Goal: Information Seeking & Learning: Learn about a topic

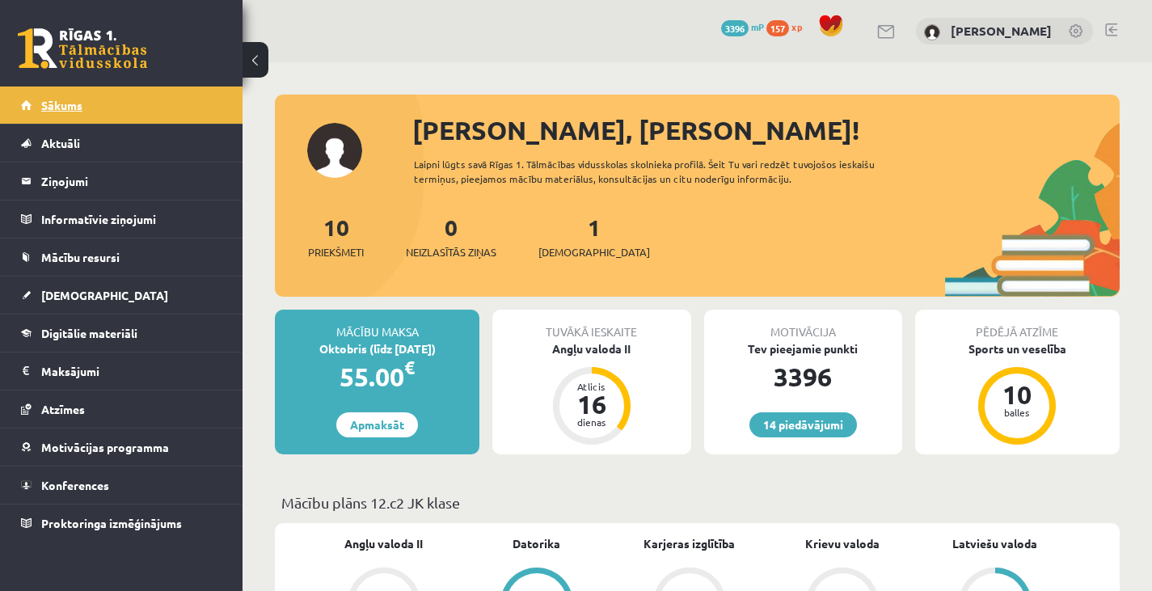
click at [94, 95] on link "Sākums" at bounding box center [121, 104] width 201 height 37
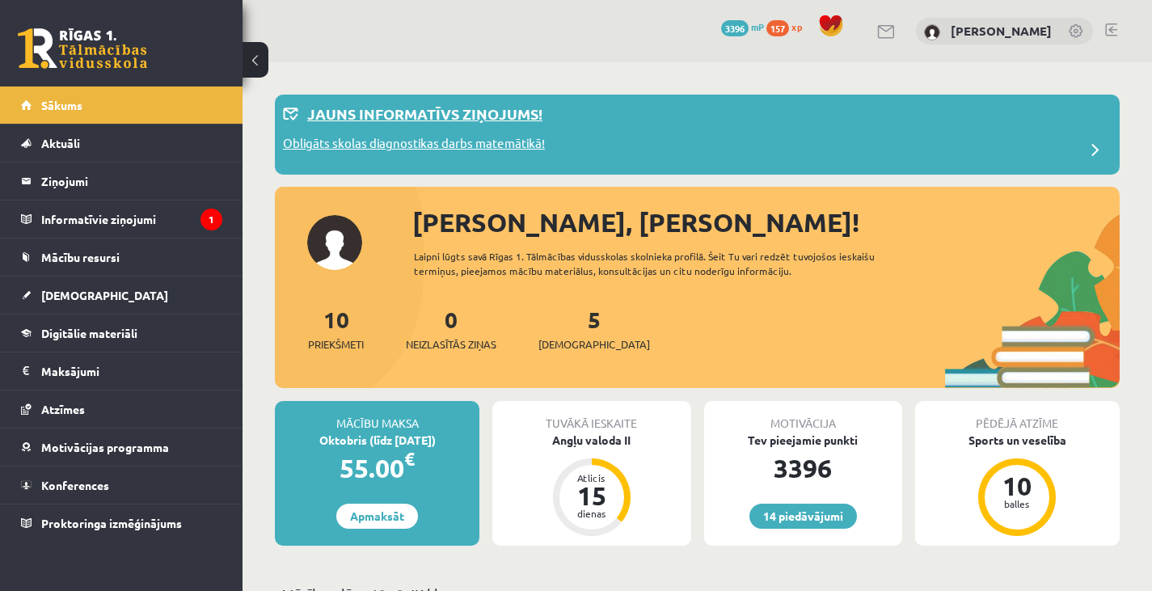
click at [569, 139] on div "Obligāts skolas diagnostikas darbs matemātikā!" at bounding box center [697, 150] width 828 height 32
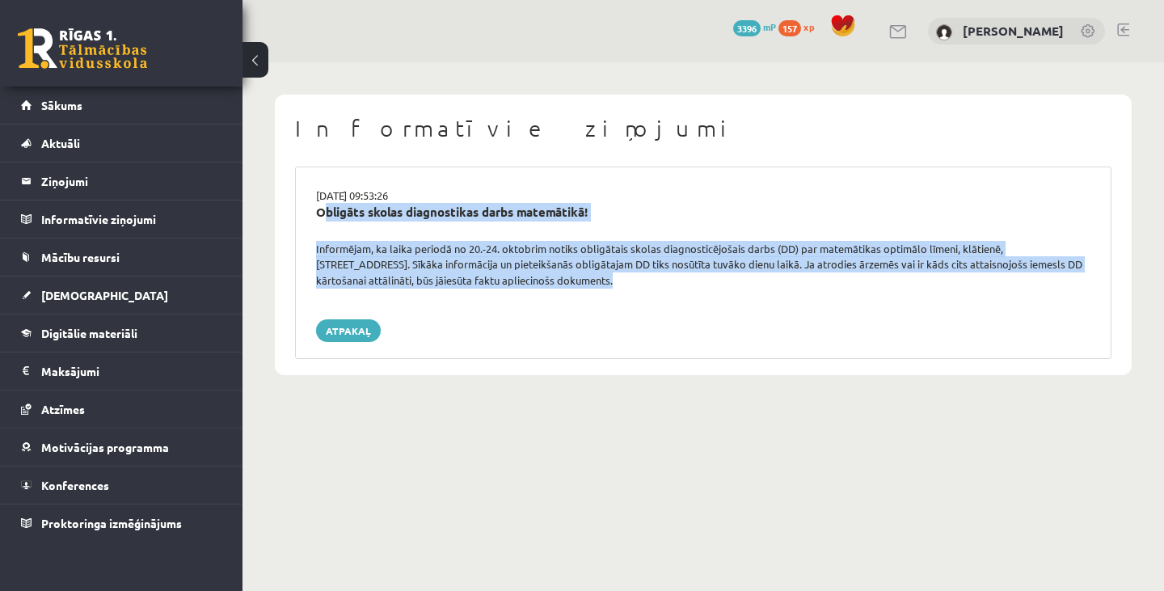
drag, startPoint x: 316, startPoint y: 210, endPoint x: 512, endPoint y: 289, distance: 211.7
click at [512, 289] on div "[DATE] 09:53:26 Obligāts skolas diagnostikas darbs matemātikā! Informējam, ka l…" at bounding box center [703, 262] width 816 height 192
copy div "Obligāts skolas diagnostikas darbs matemātikā! Informējam, ka laika periodā no …"
click at [156, 326] on link "Digitālie materiāli" at bounding box center [121, 332] width 201 height 37
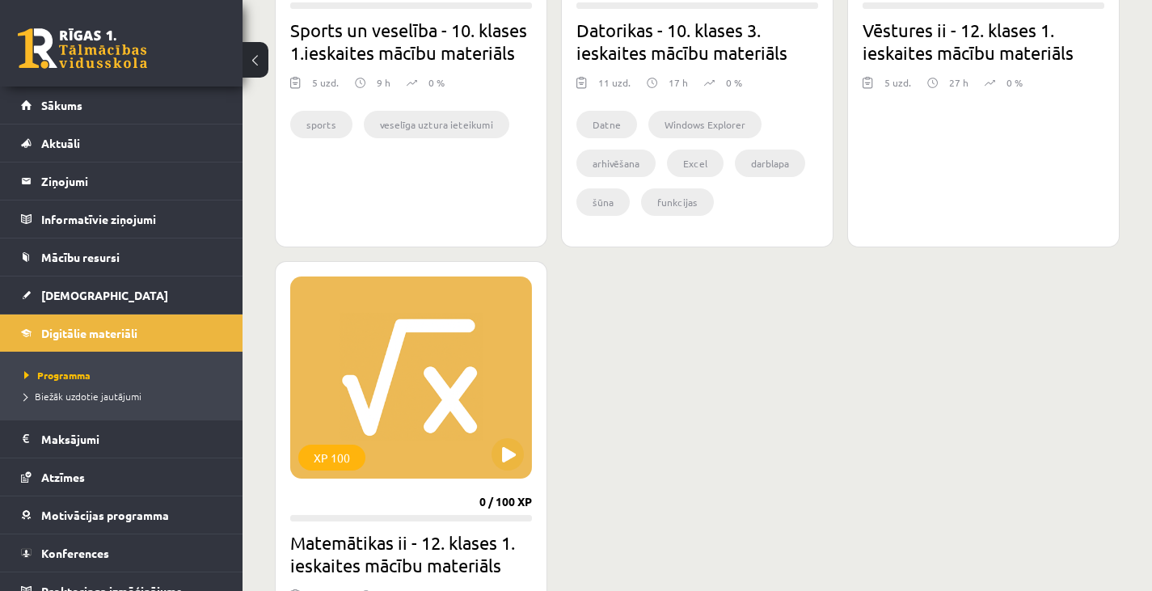
scroll to position [1691, 0]
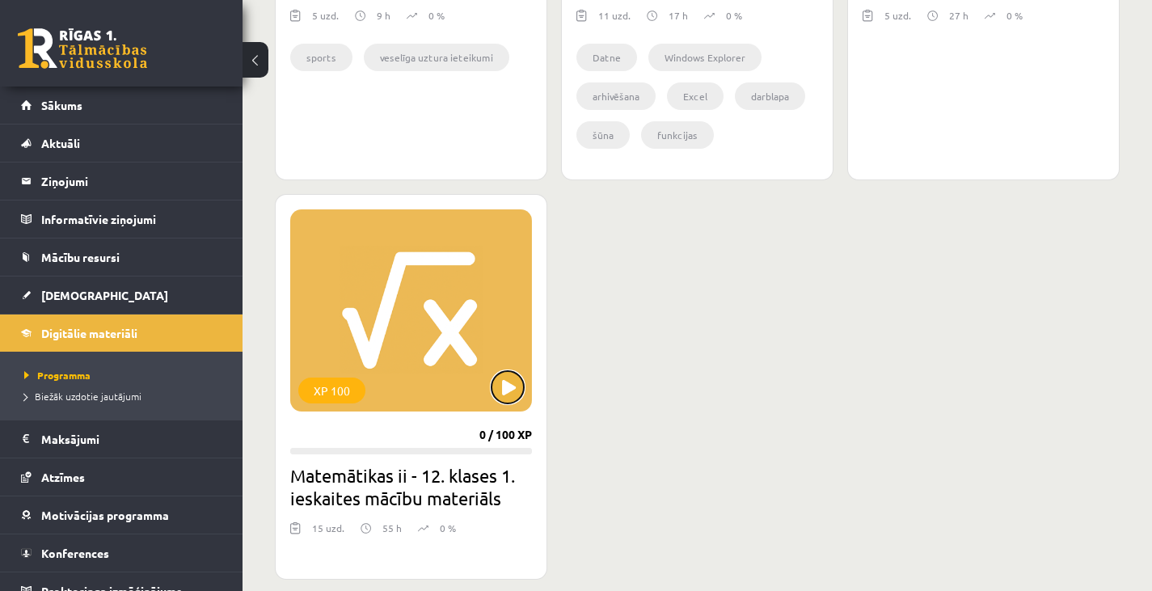
click at [512, 400] on button at bounding box center [507, 387] width 32 height 32
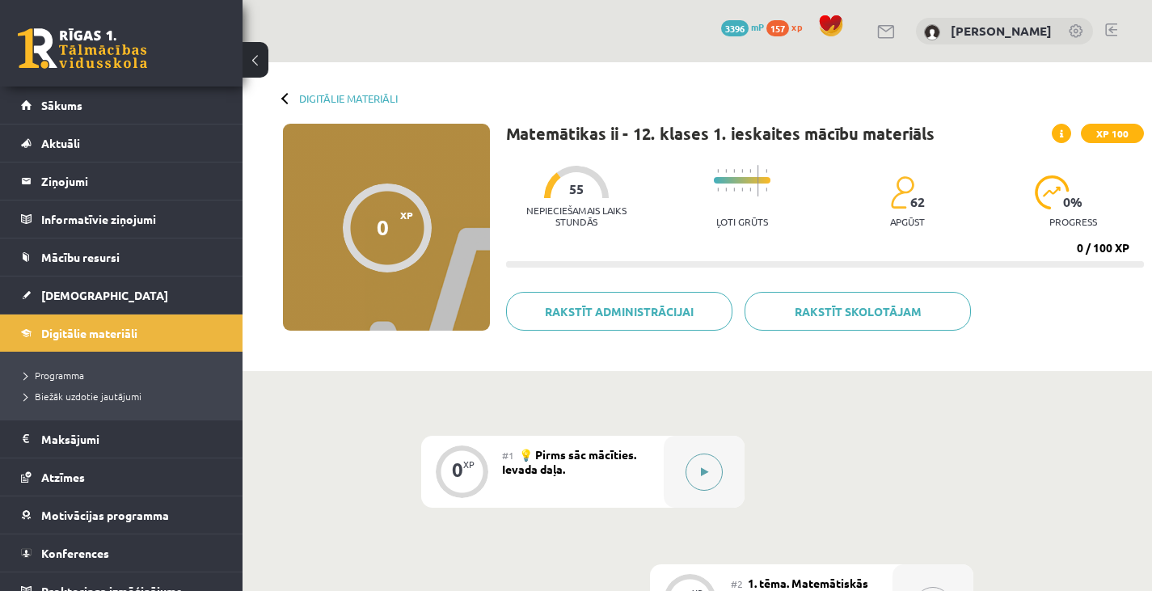
click at [716, 466] on button at bounding box center [703, 471] width 37 height 37
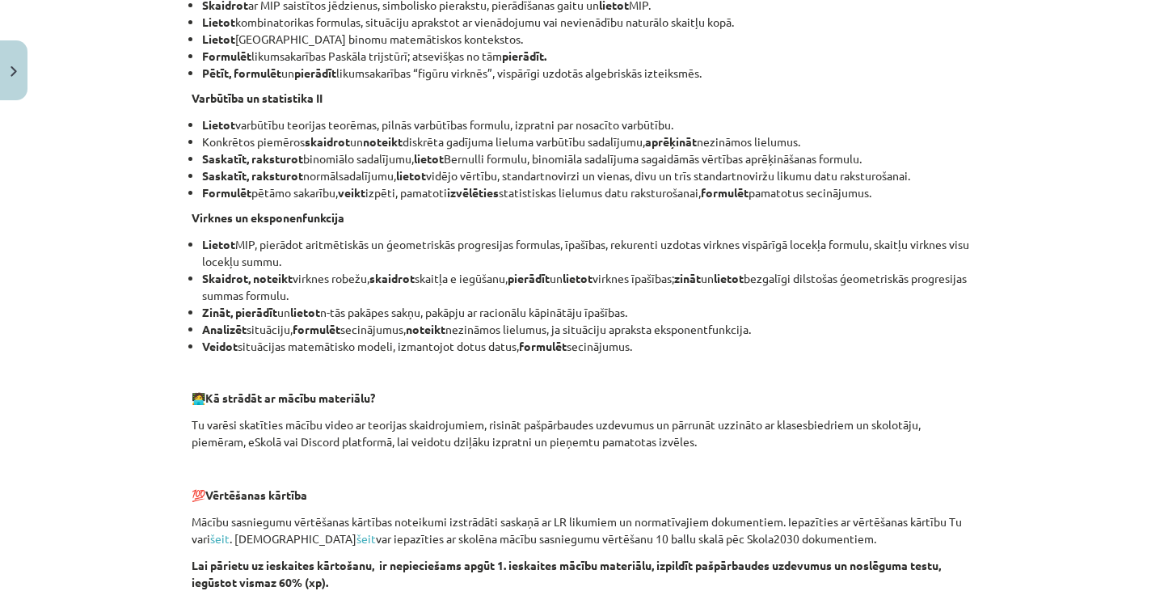
scroll to position [1135, 0]
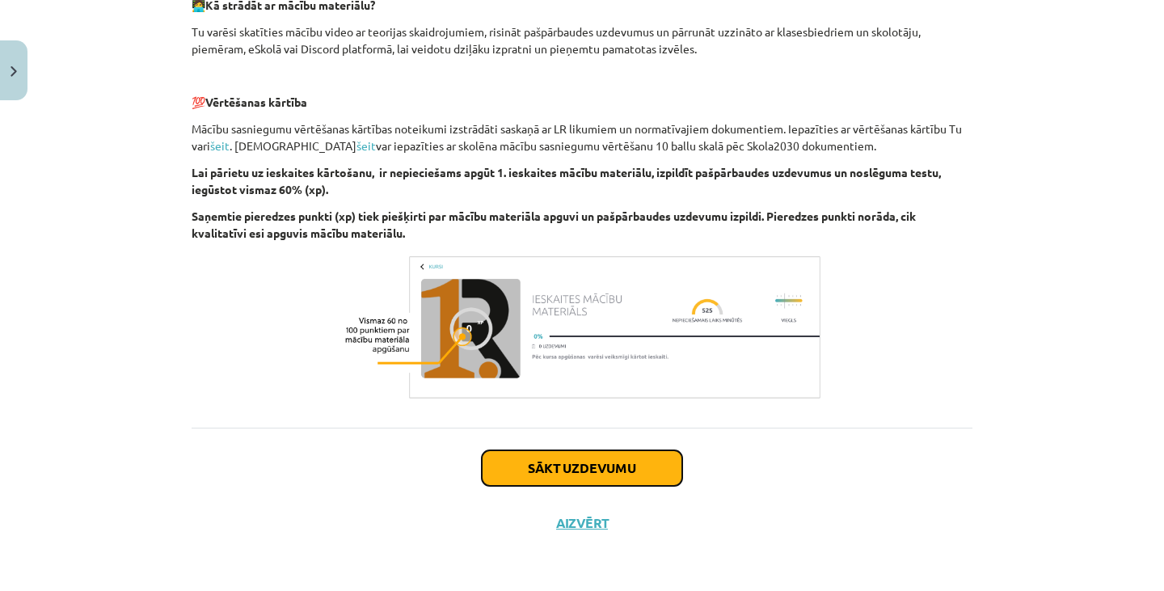
click at [601, 474] on button "Sākt uzdevumu" at bounding box center [582, 468] width 200 height 36
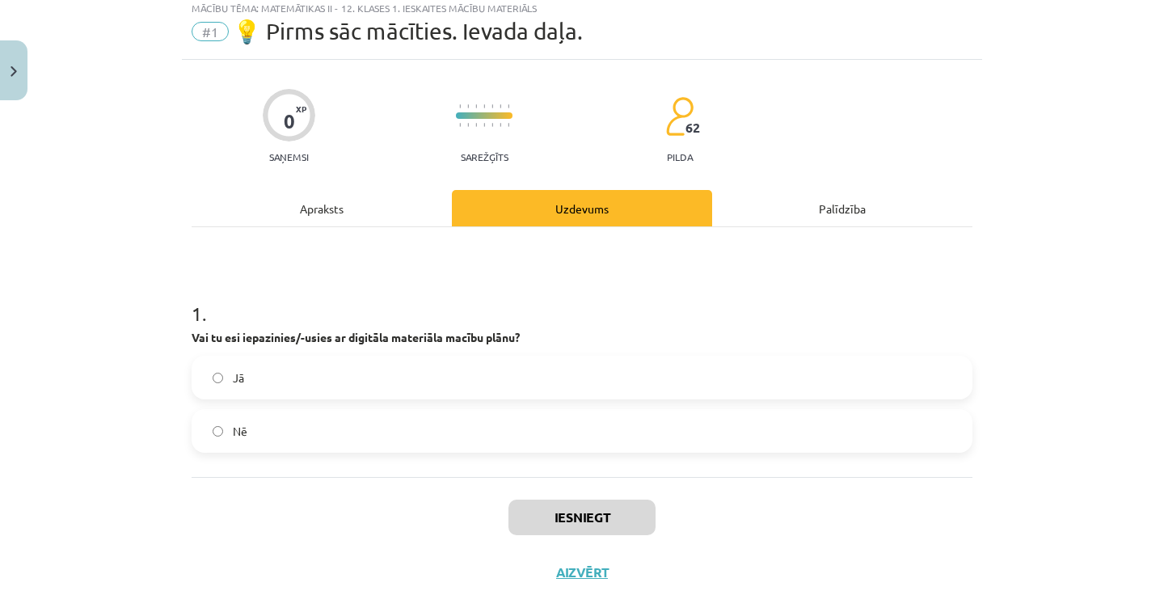
scroll to position [40, 0]
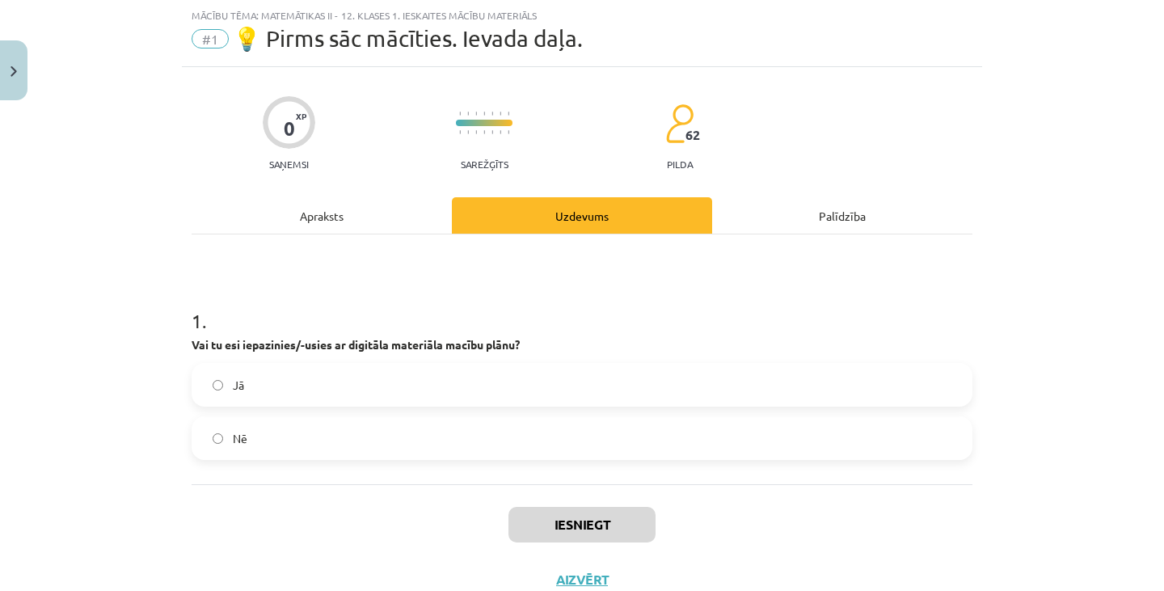
click at [557, 377] on label "Jā" at bounding box center [581, 384] width 777 height 40
click at [613, 513] on button "Iesniegt" at bounding box center [581, 525] width 147 height 36
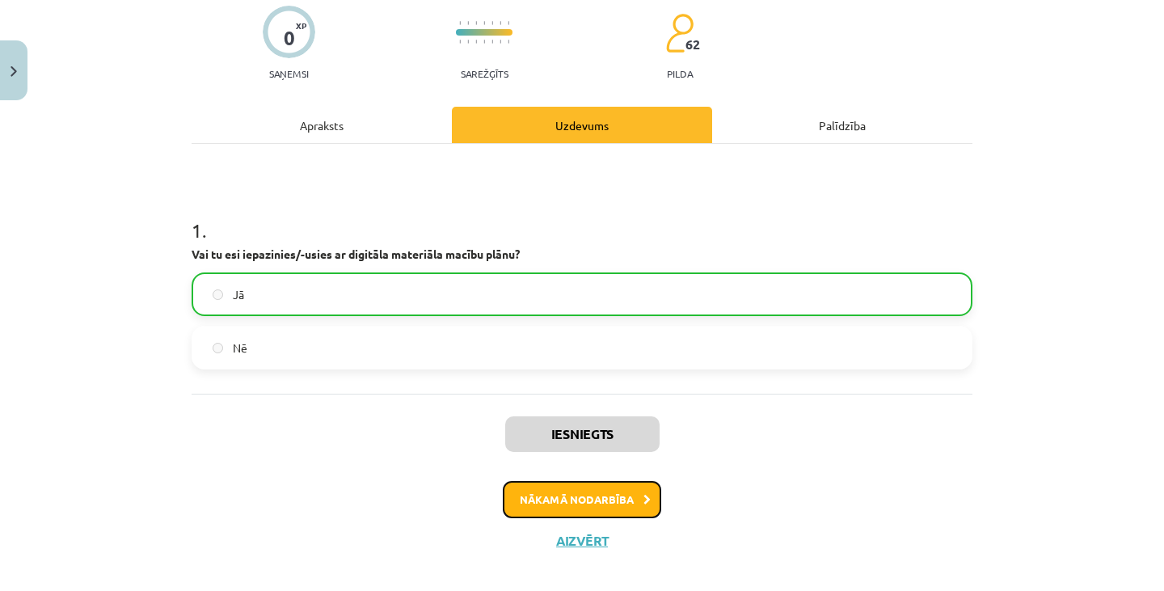
click at [611, 509] on button "Nākamā nodarbība" at bounding box center [582, 499] width 158 height 37
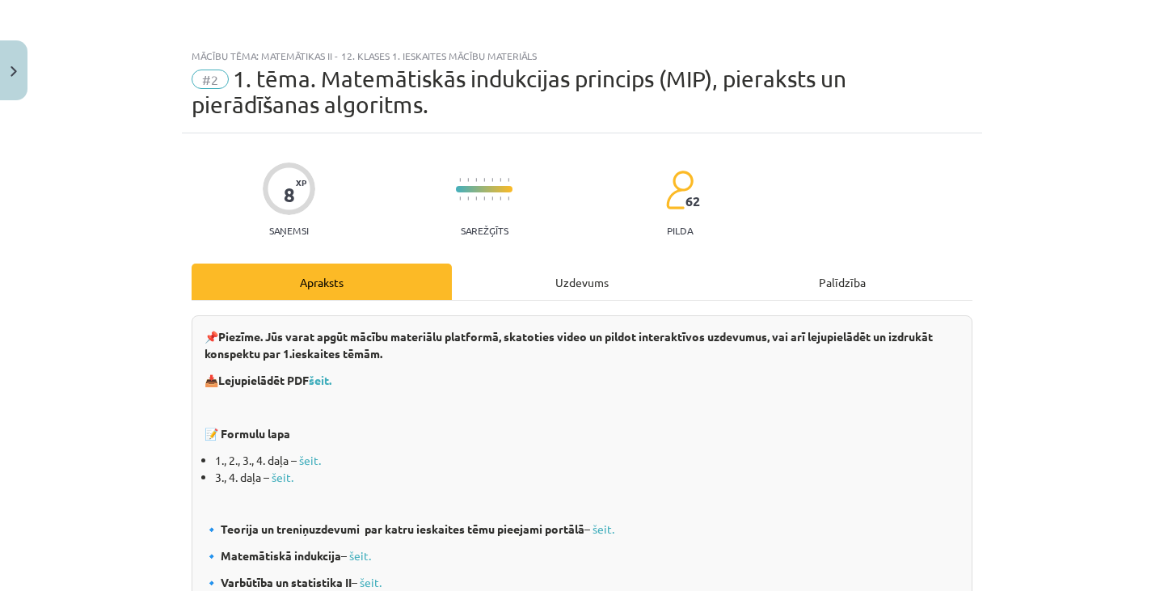
scroll to position [8, 0]
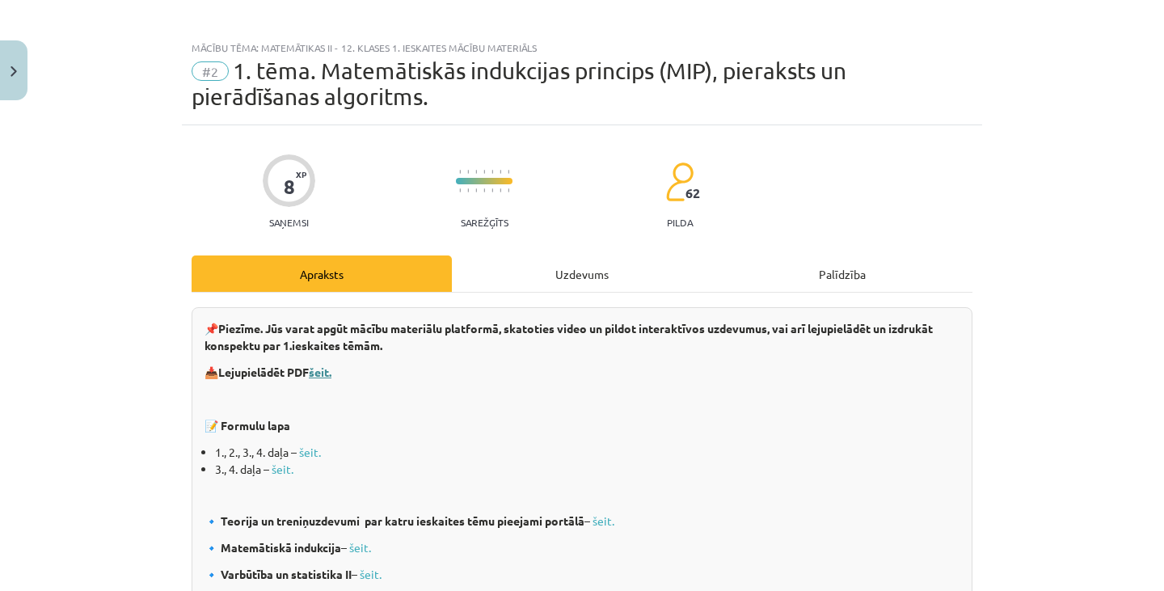
click at [327, 369] on b "šeit." at bounding box center [320, 371] width 23 height 15
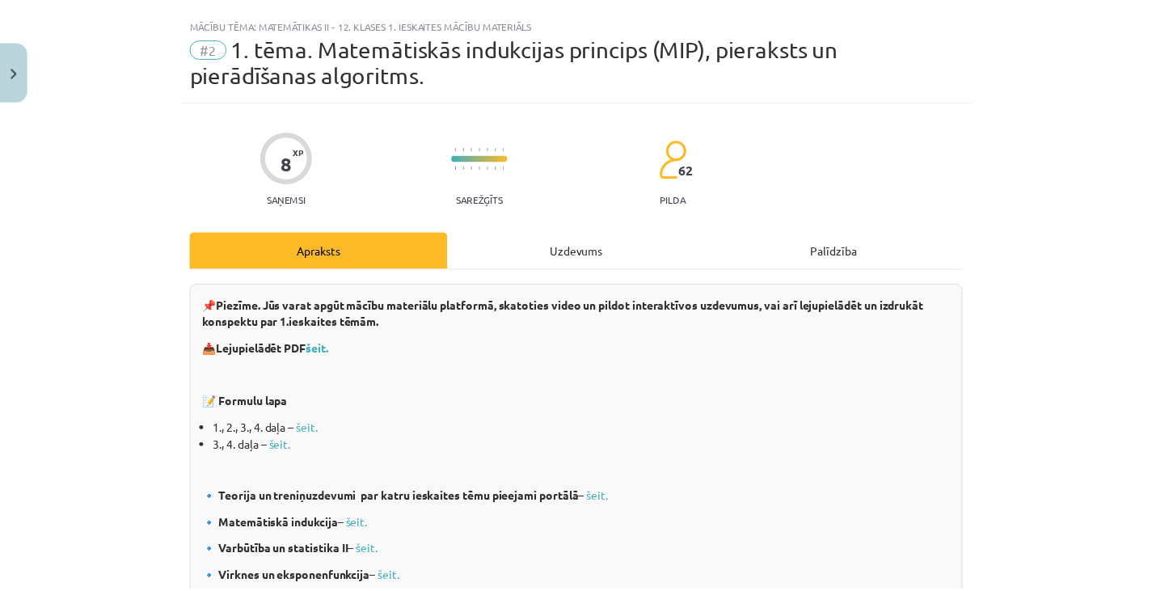
scroll to position [0, 0]
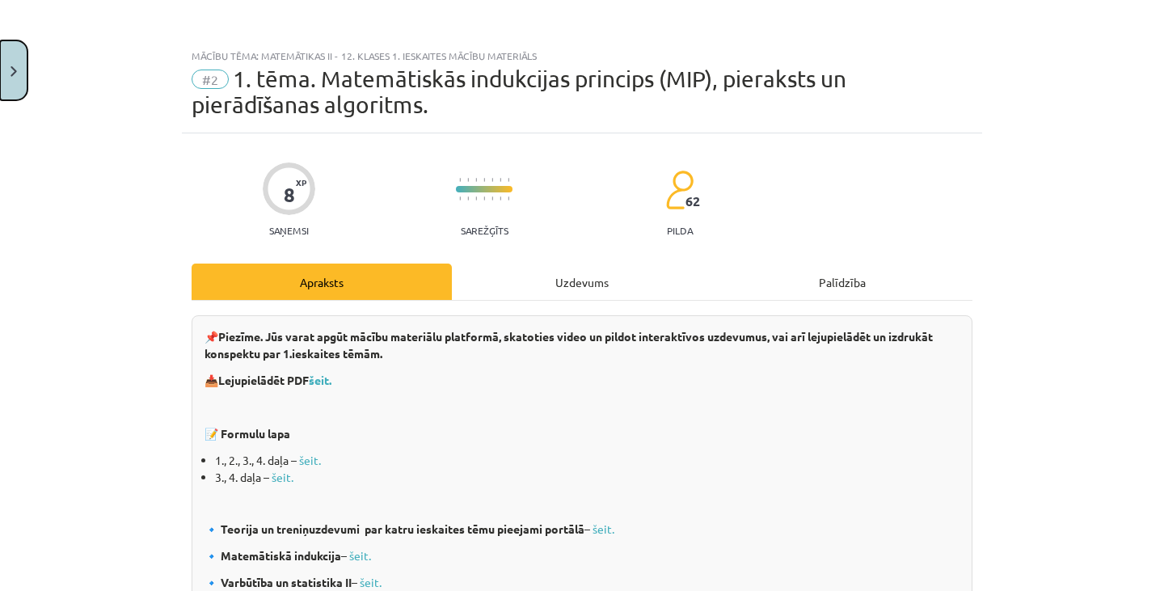
click at [15, 81] on button "Close" at bounding box center [13, 70] width 27 height 60
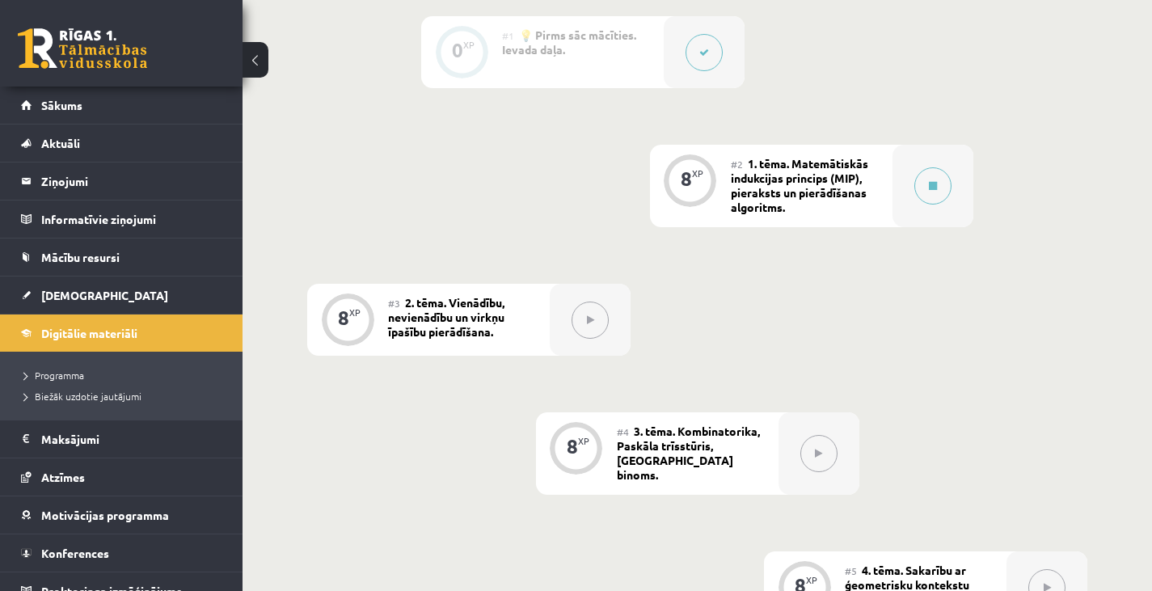
scroll to position [422, 0]
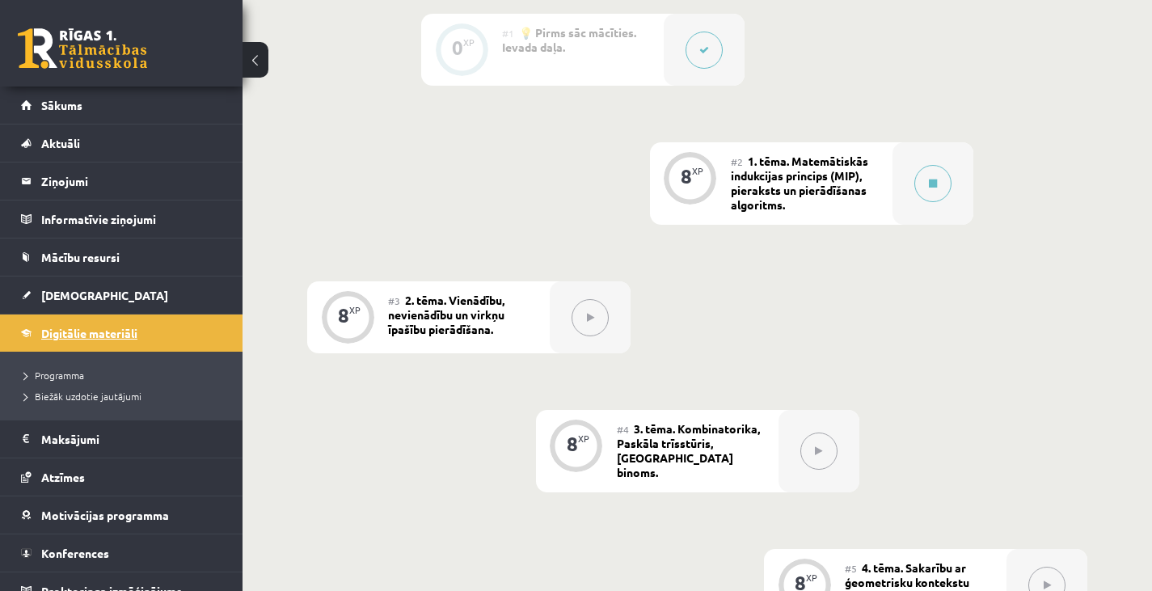
click at [119, 330] on span "Digitālie materiāli" at bounding box center [89, 333] width 96 height 15
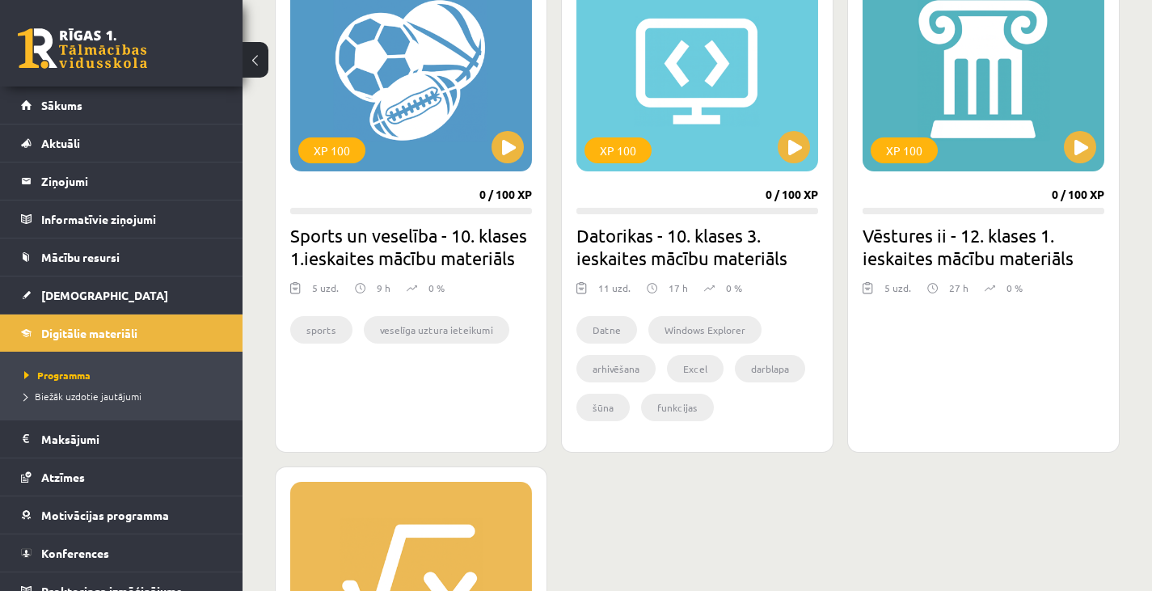
scroll to position [1417, 0]
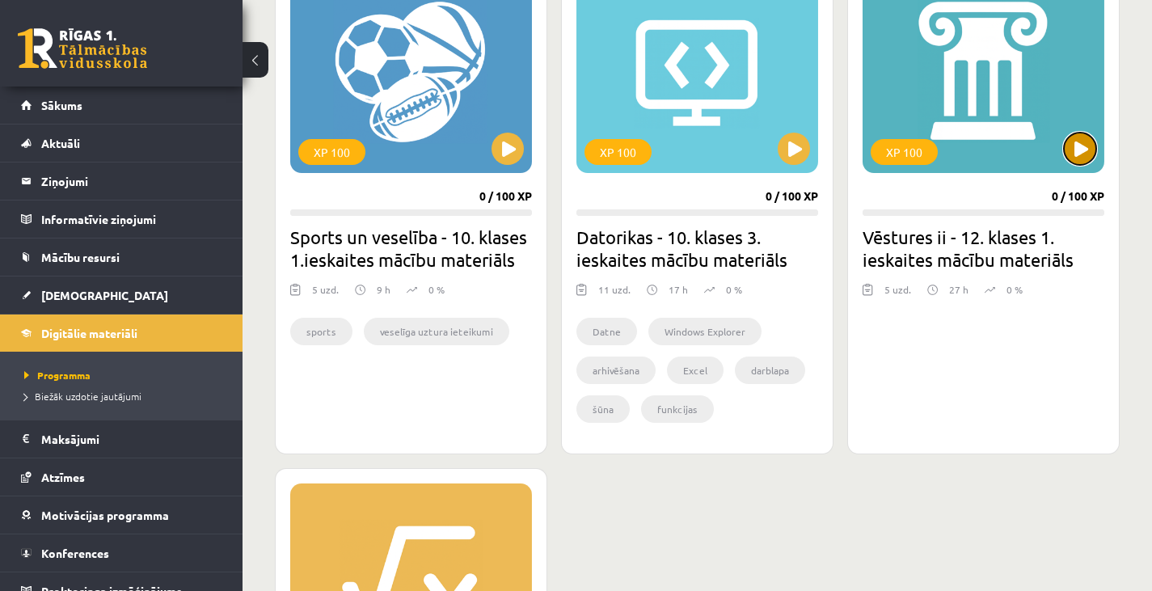
click at [1084, 146] on button at bounding box center [1079, 149] width 32 height 32
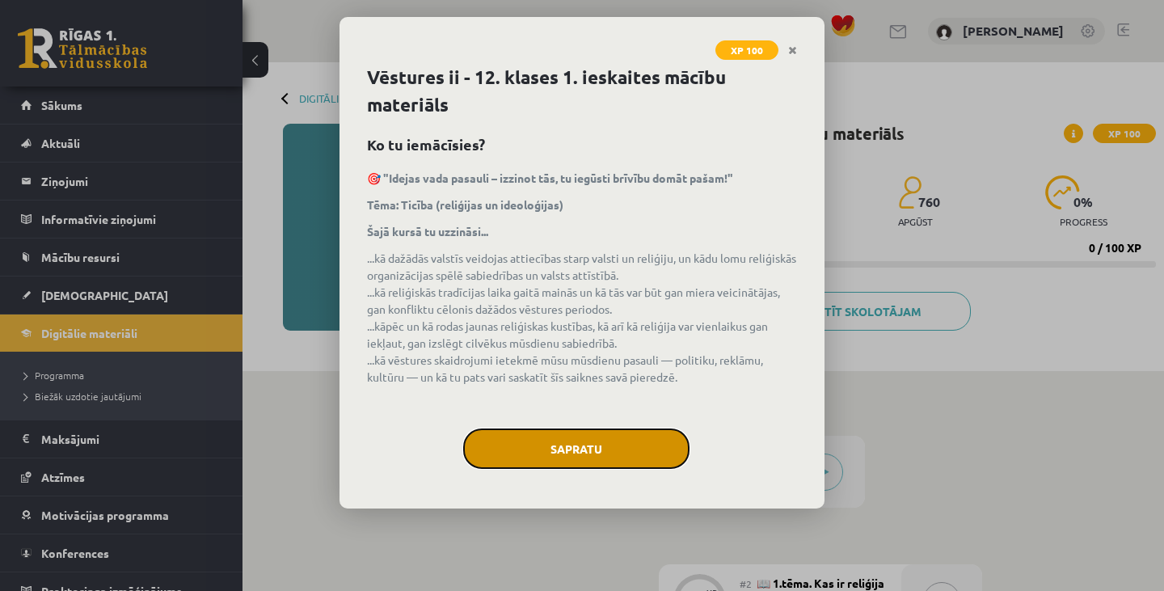
click at [570, 443] on button "Sapratu" at bounding box center [576, 448] width 226 height 40
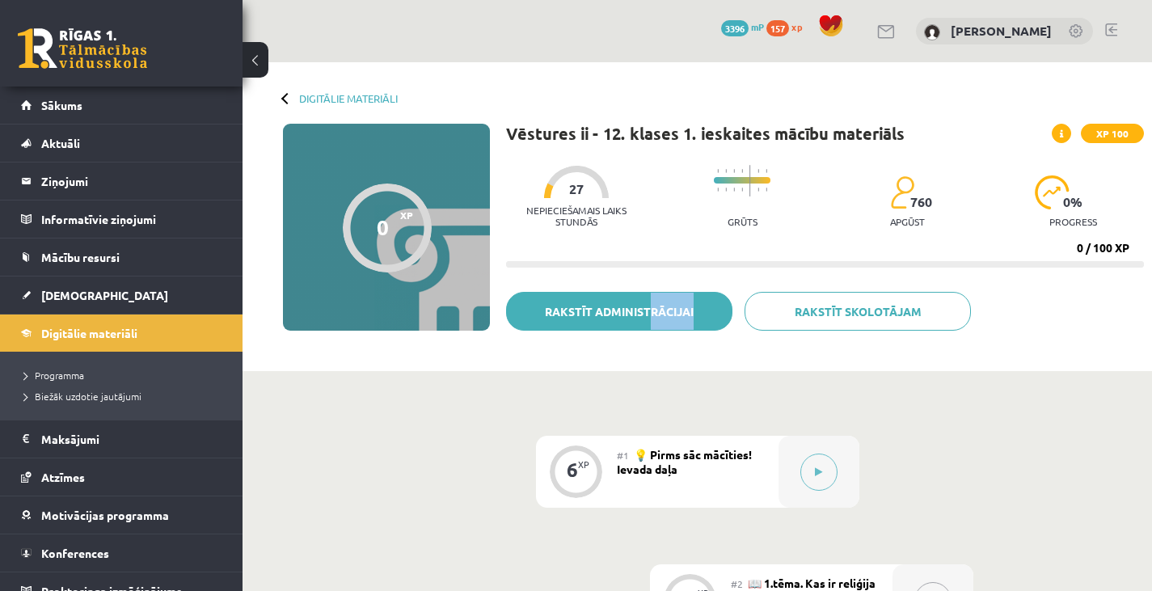
drag, startPoint x: 570, startPoint y: 443, endPoint x: 659, endPoint y: 316, distance: 154.9
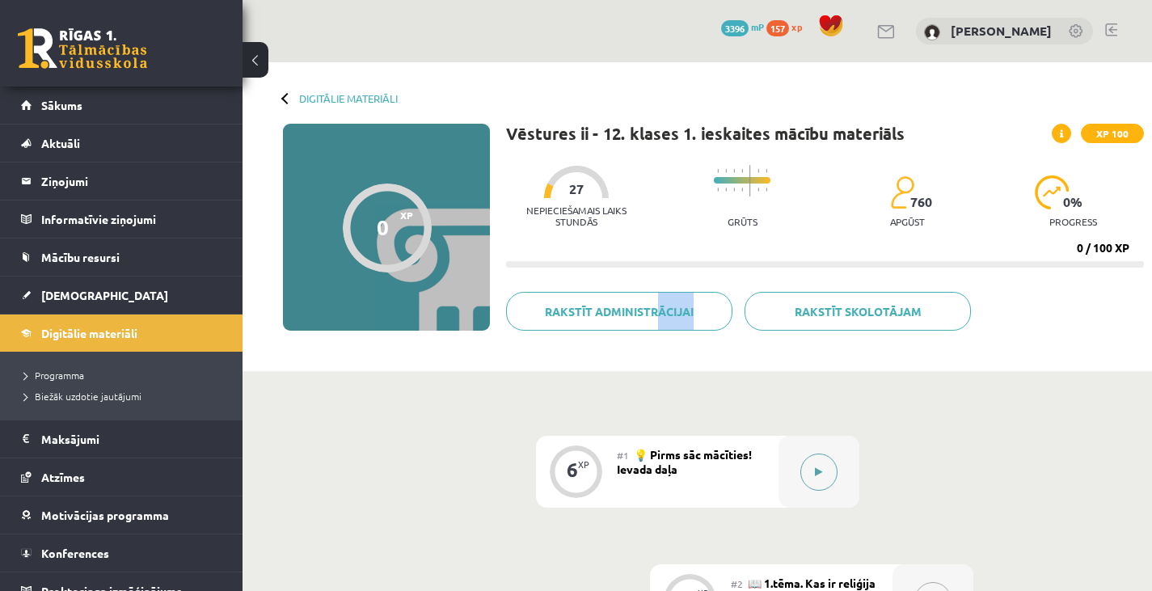
click at [798, 471] on div at bounding box center [818, 472] width 81 height 72
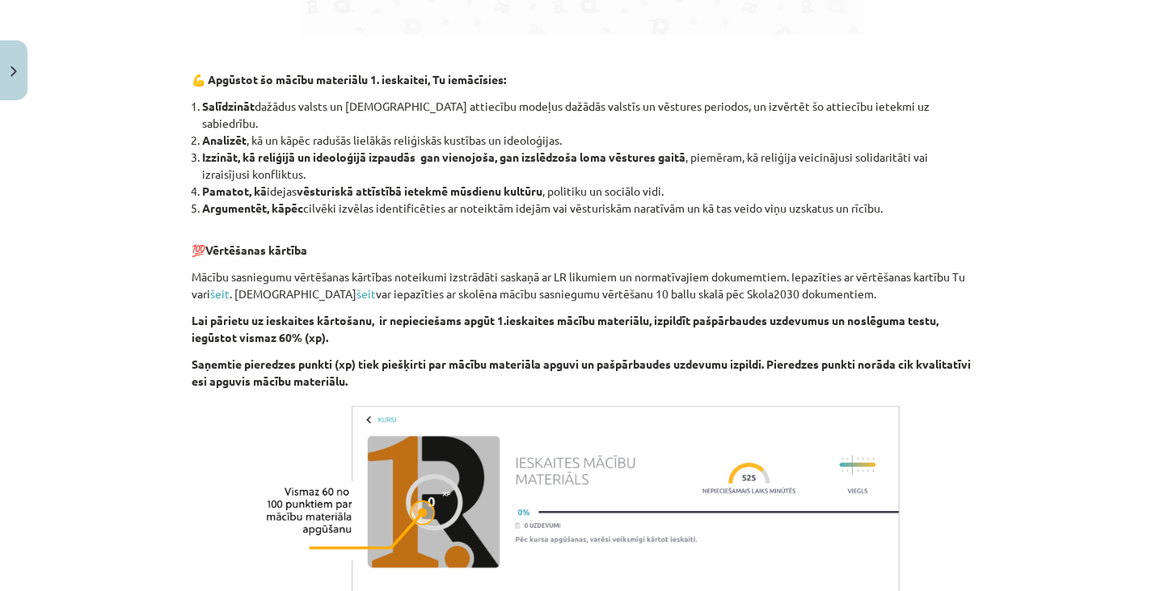
scroll to position [1312, 0]
click at [219, 285] on link "šeit" at bounding box center [219, 292] width 19 height 15
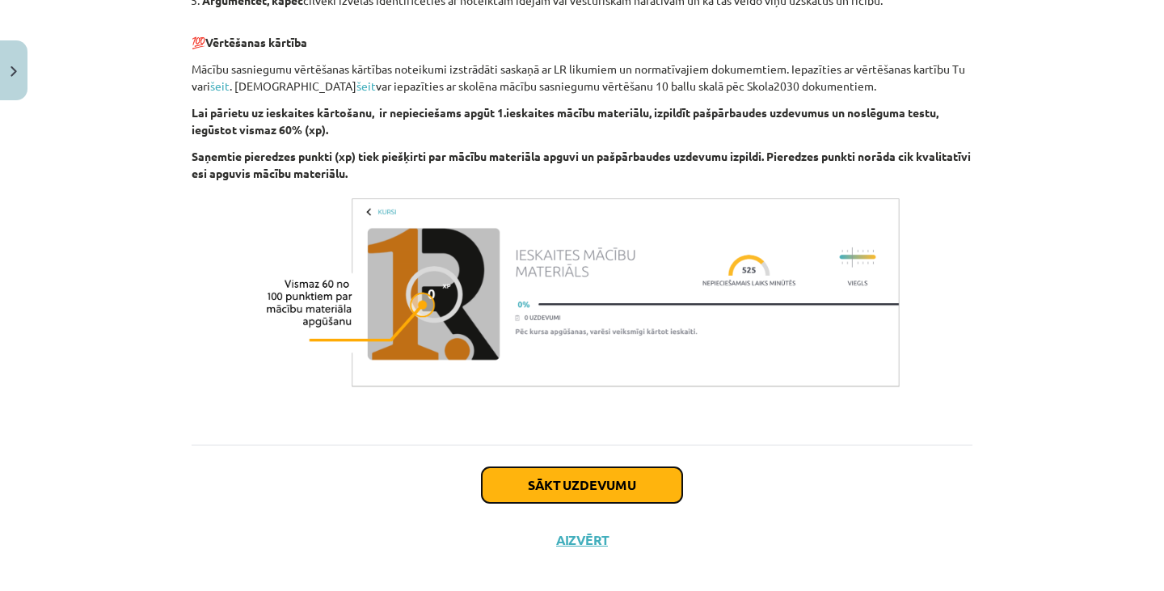
click at [634, 470] on button "Sākt uzdevumu" at bounding box center [582, 485] width 200 height 36
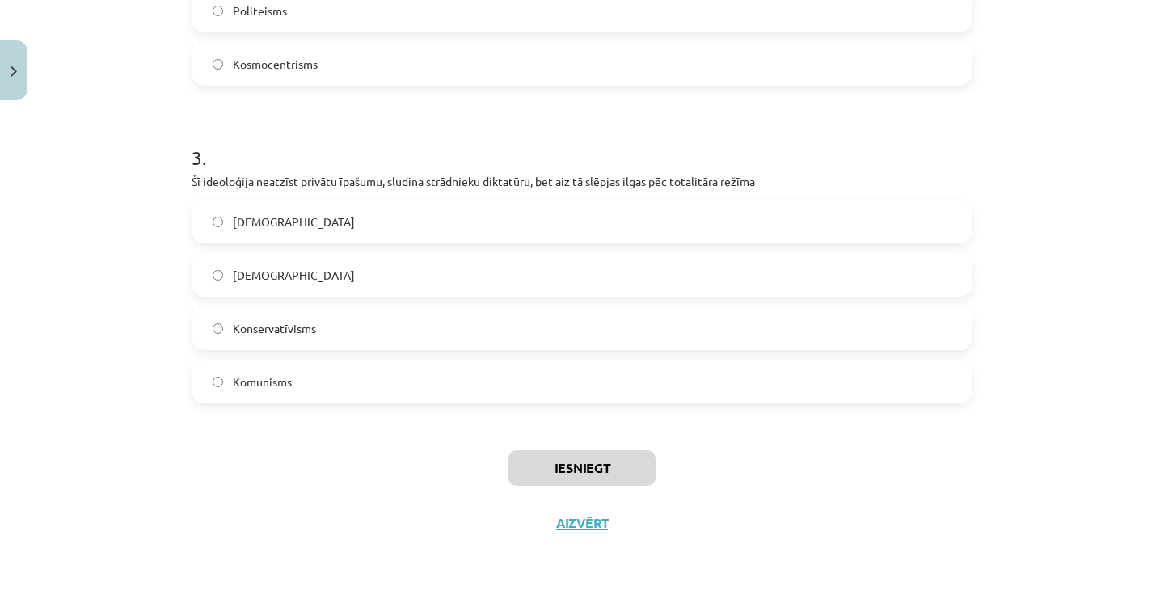
scroll to position [0, 0]
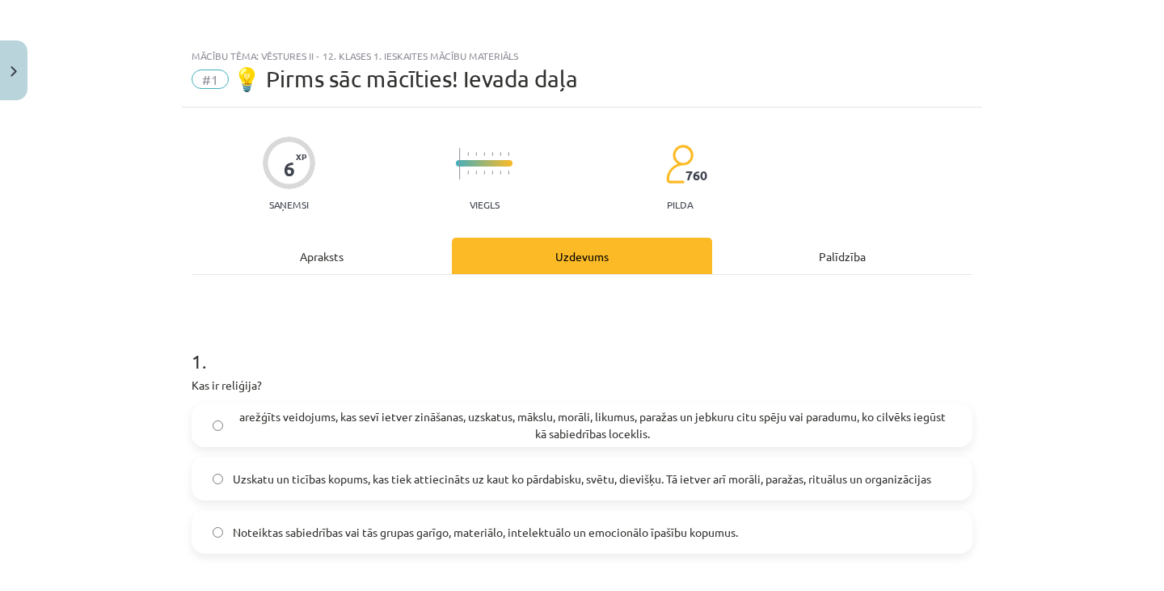
click at [335, 249] on div "Apraksts" at bounding box center [322, 256] width 260 height 36
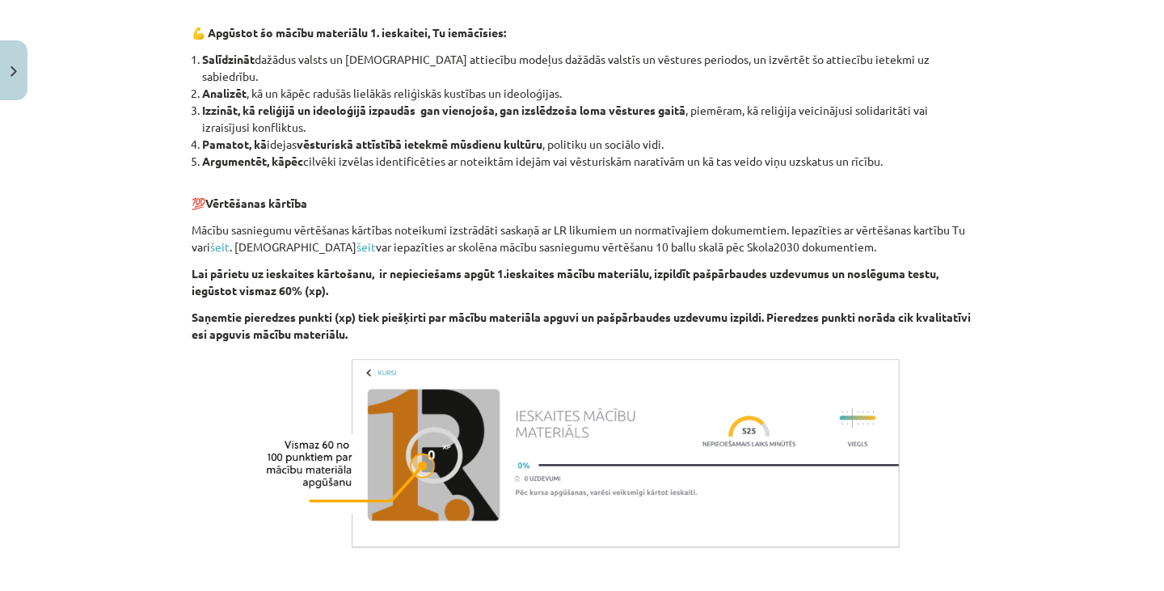
scroll to position [1353, 0]
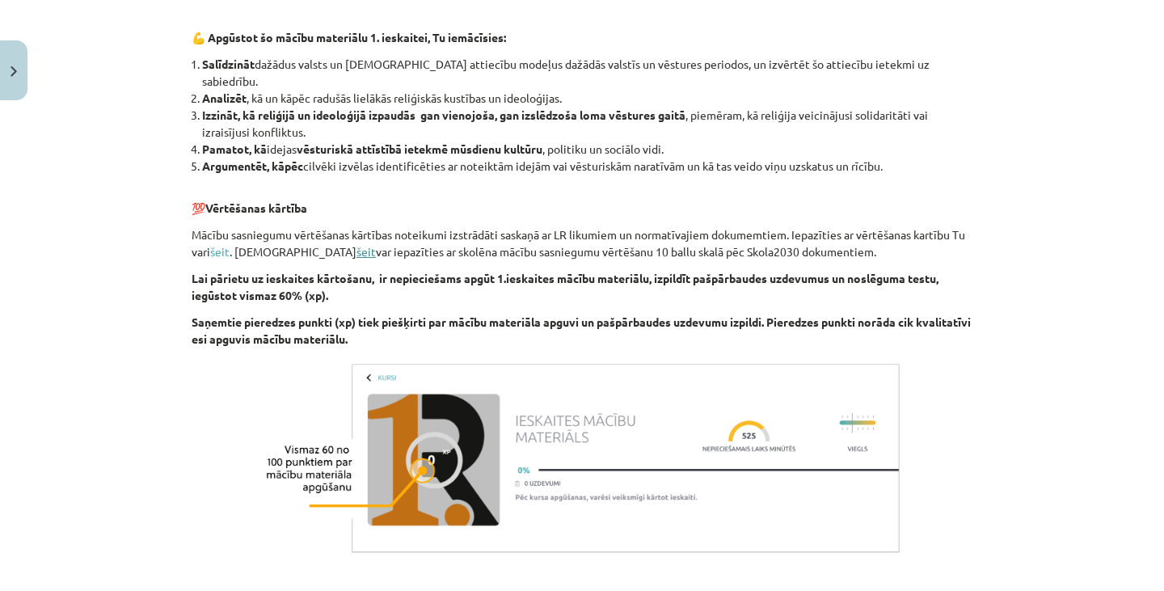
click at [356, 244] on link "šeit" at bounding box center [365, 251] width 19 height 15
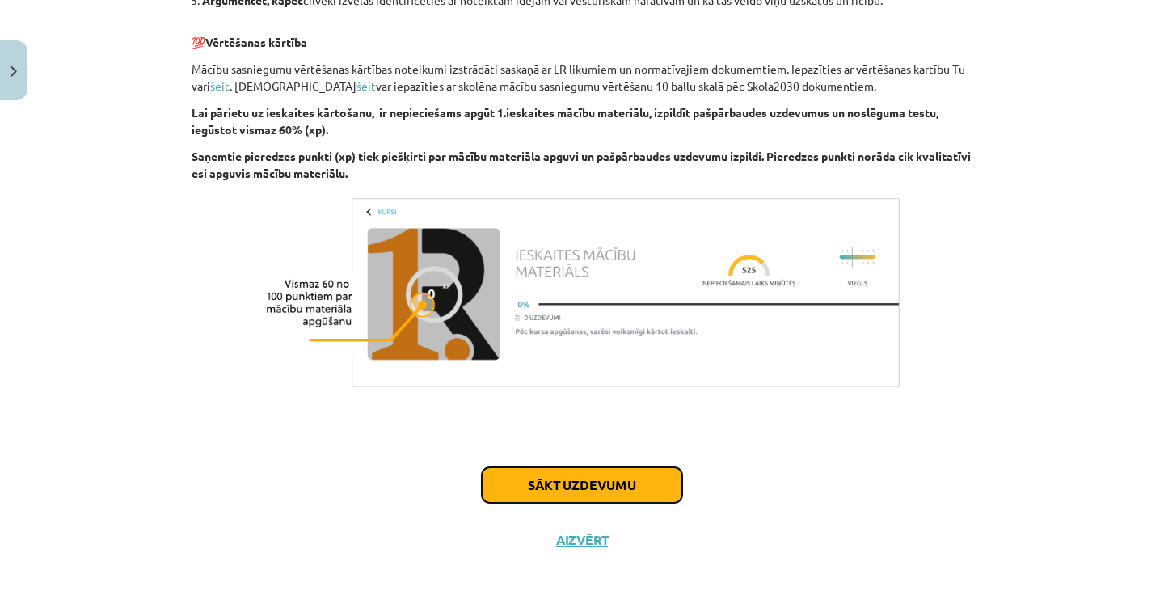
click at [631, 468] on button "Sākt uzdevumu" at bounding box center [582, 485] width 200 height 36
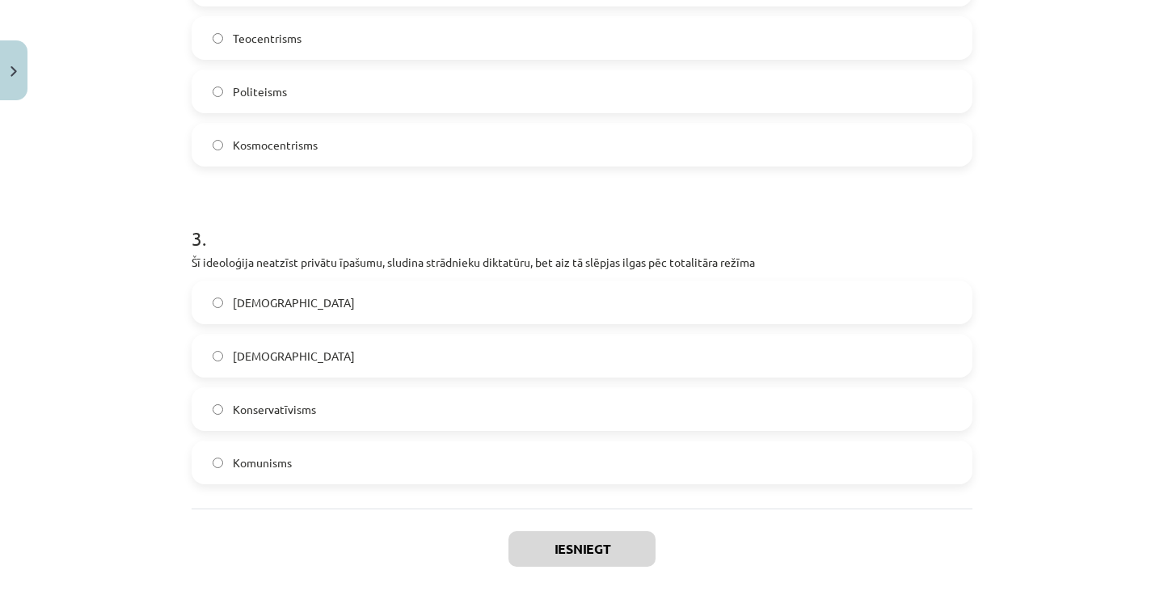
scroll to position [865, 0]
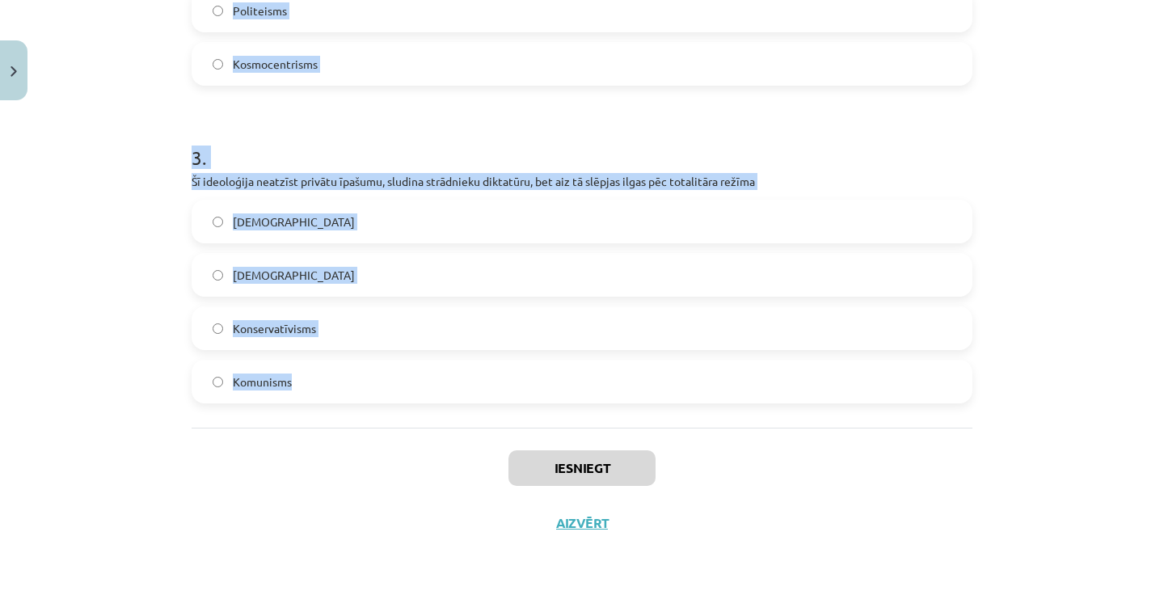
drag, startPoint x: 181, startPoint y: 326, endPoint x: 385, endPoint y: 407, distance: 220.1
copy form "1 . Kas ir reliģija? arežģīts veidojums, kas sevī ietver zināšanas, uzskatus, m…"
click at [434, 381] on label "Komunisms" at bounding box center [581, 381] width 777 height 40
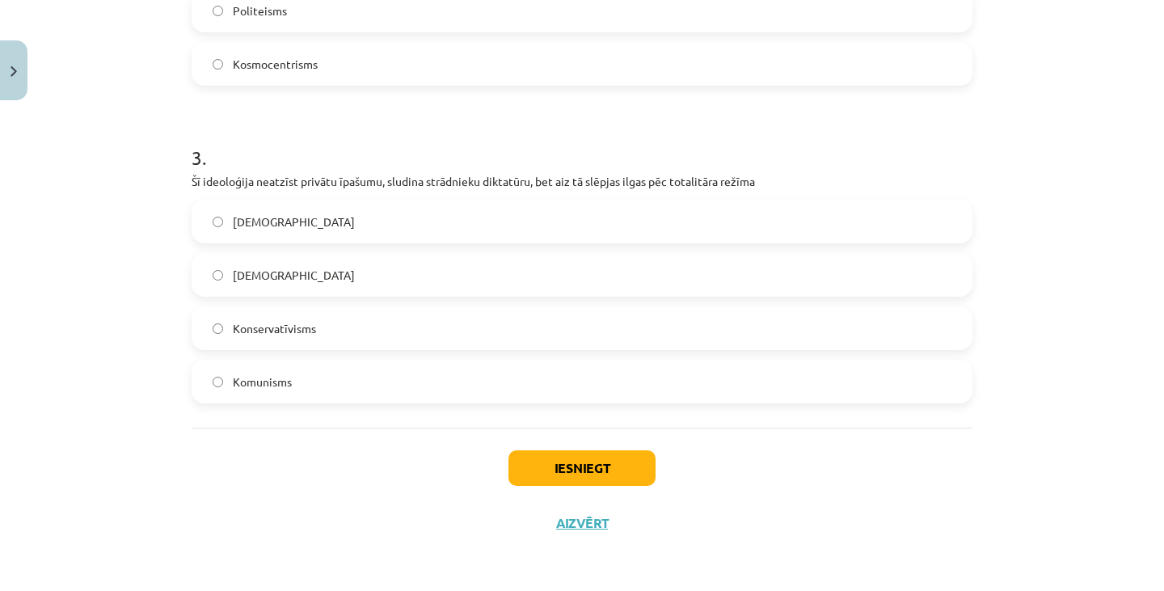
click at [145, 333] on div "Mācību tēma: Vēstures ii - 12. klases 1. ieskaites mācību materiāls #1 💡 Pirms …" at bounding box center [582, 295] width 1164 height 591
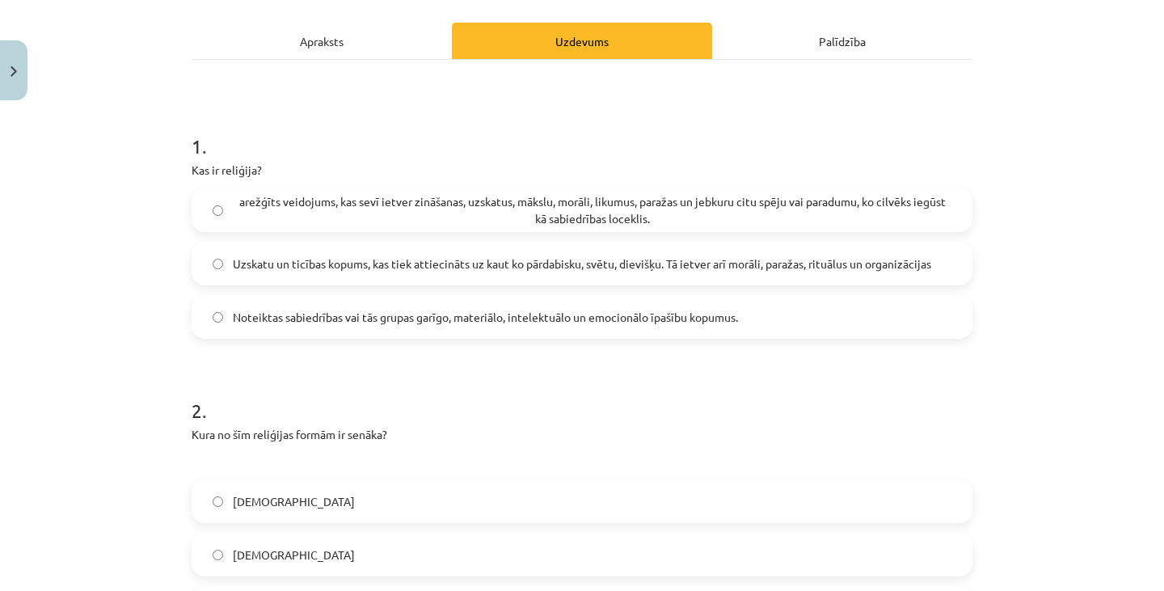
scroll to position [214, 0]
click at [258, 275] on label "Uzskatu un ticības kopums, kas tiek attiecināts uz kaut ko pārdabisku, svētu, d…" at bounding box center [581, 264] width 777 height 40
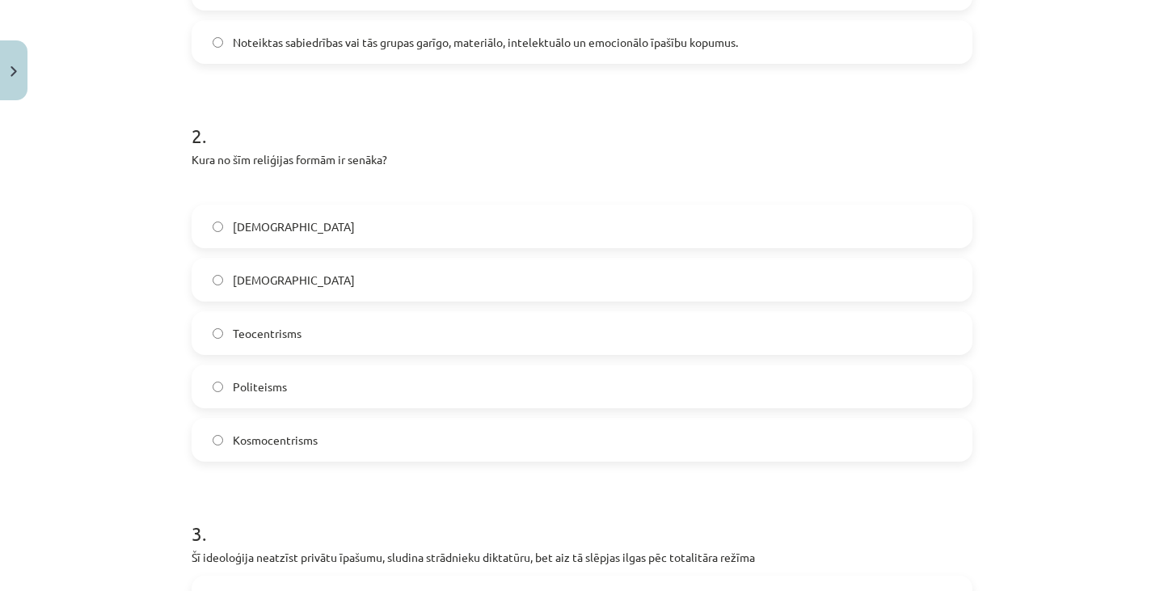
scroll to position [499, 0]
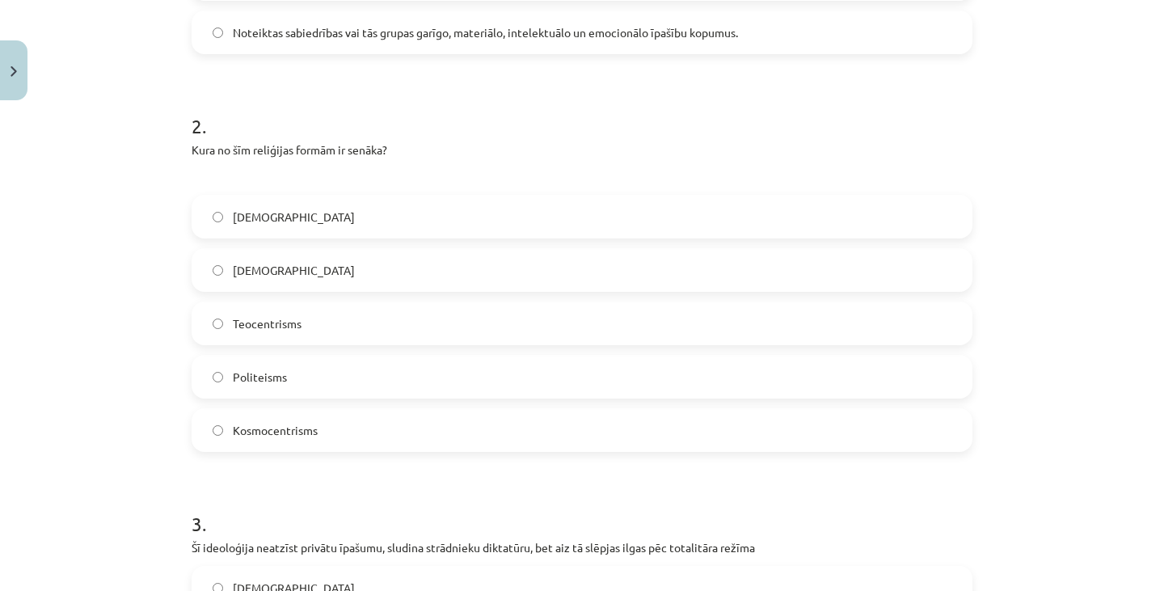
click at [355, 371] on label "Politeisms" at bounding box center [581, 376] width 777 height 40
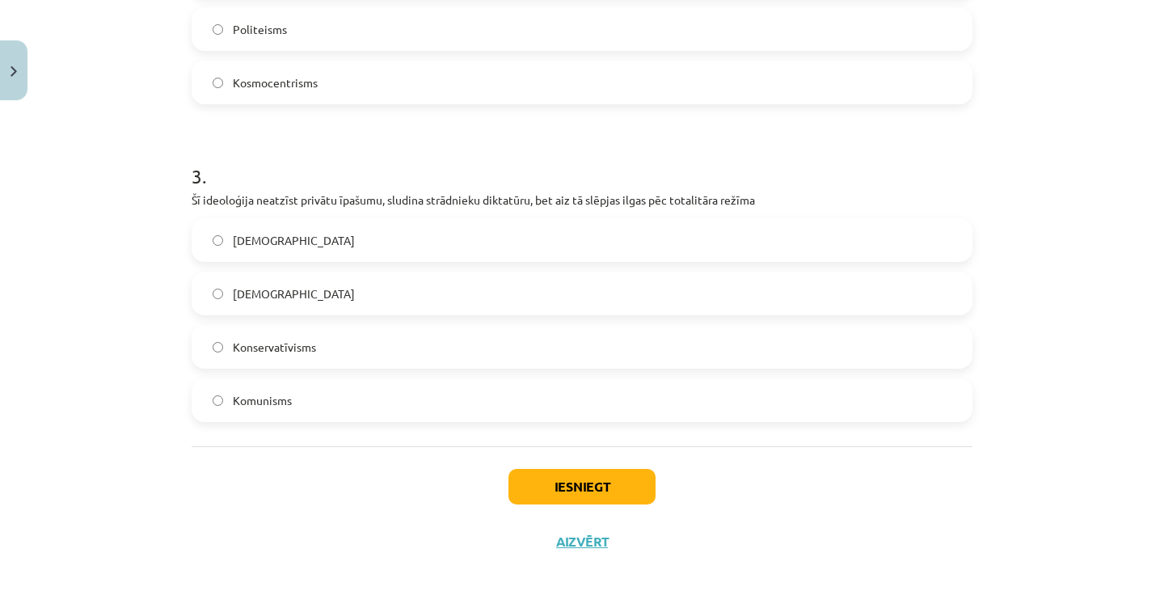
scroll to position [865, 0]
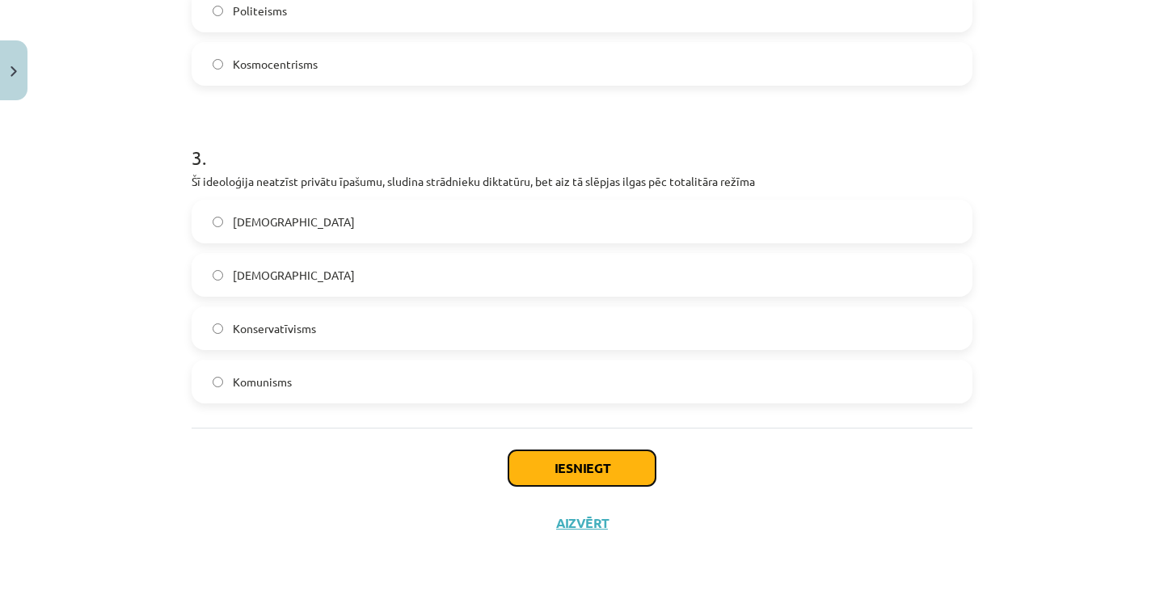
click at [521, 470] on button "Iesniegt" at bounding box center [581, 468] width 147 height 36
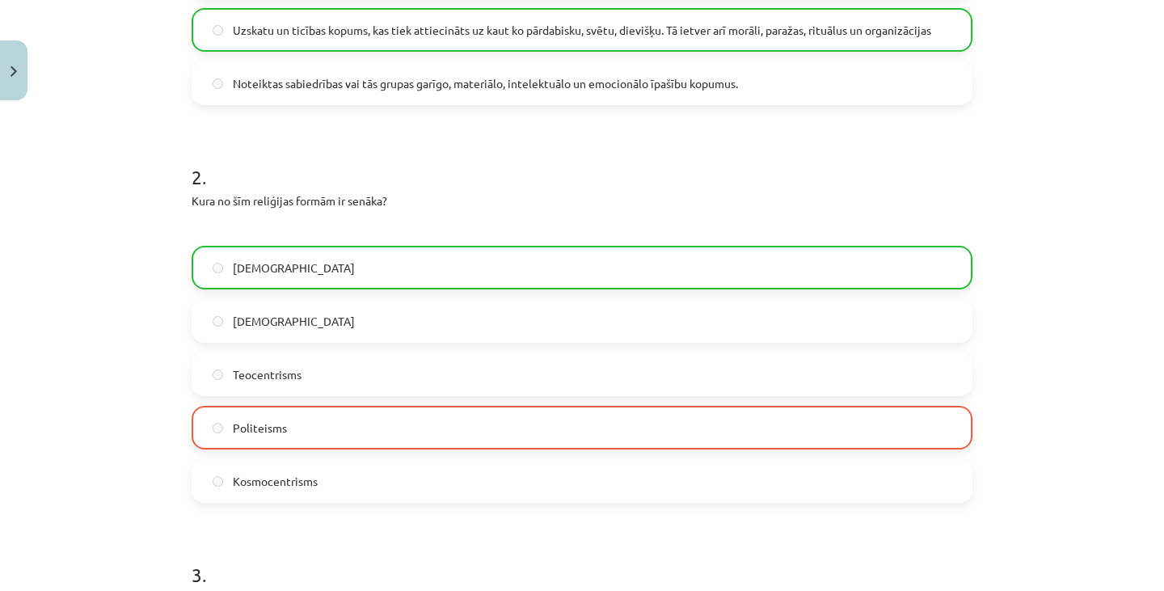
scroll to position [916, 0]
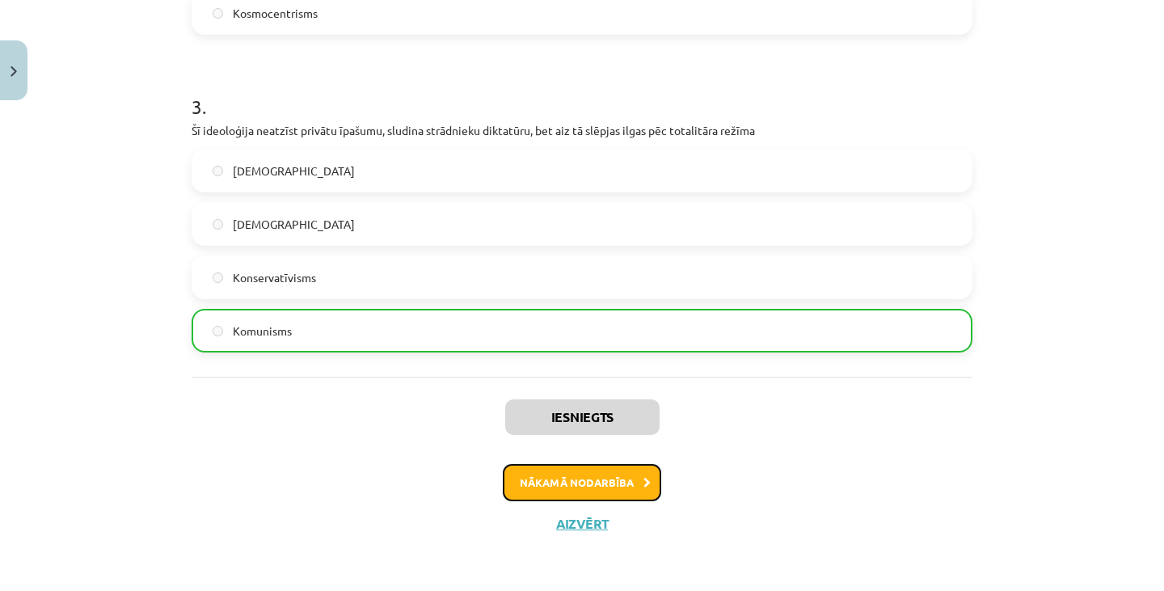
click at [628, 475] on button "Nākamā nodarbība" at bounding box center [582, 482] width 158 height 37
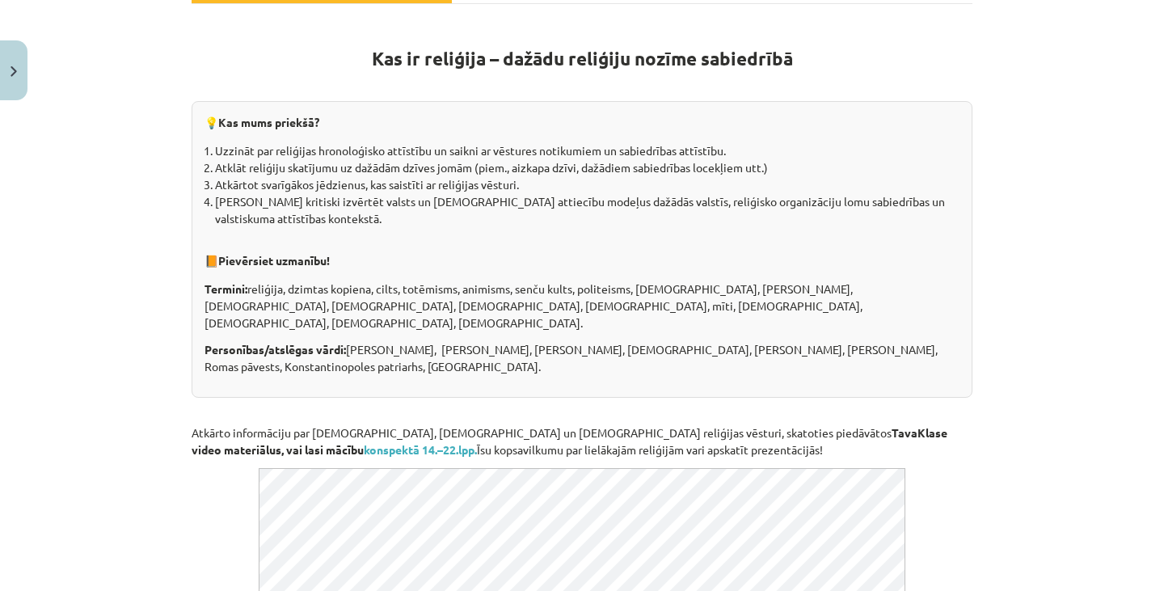
scroll to position [272, 0]
